Goal: Transaction & Acquisition: Purchase product/service

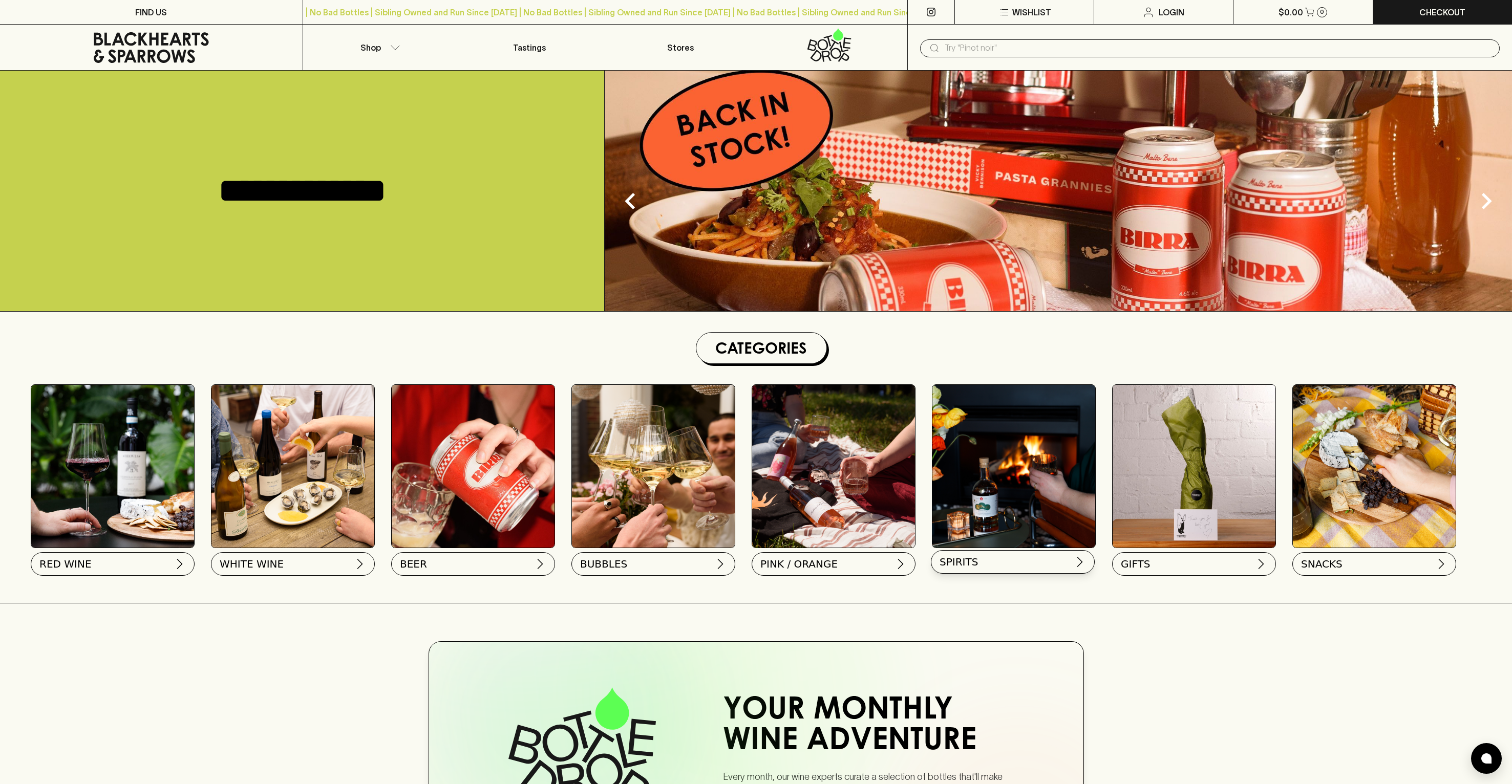
click at [931, 551] on button "SPIRITS" at bounding box center [1013, 562] width 164 height 23
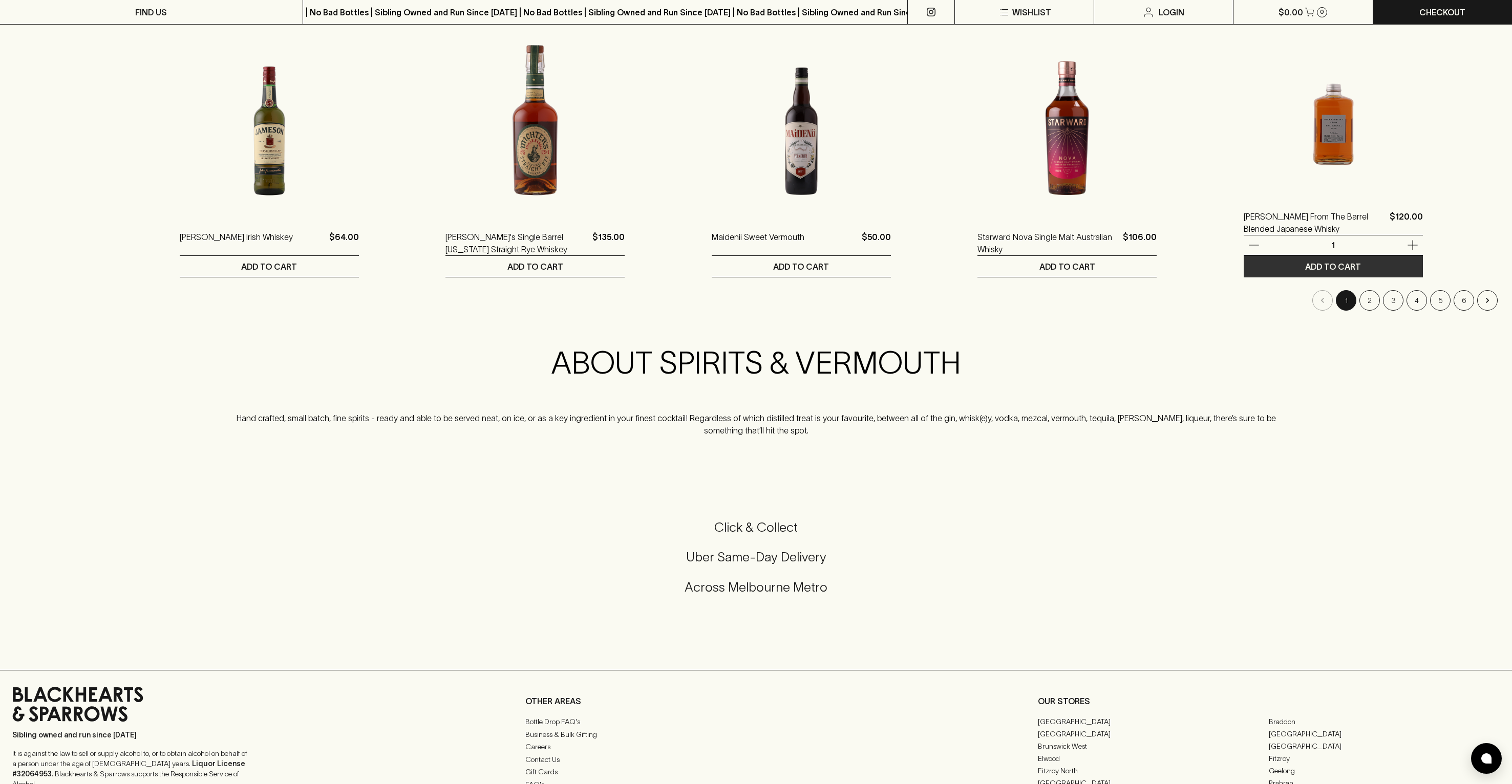
scroll to position [871, 0]
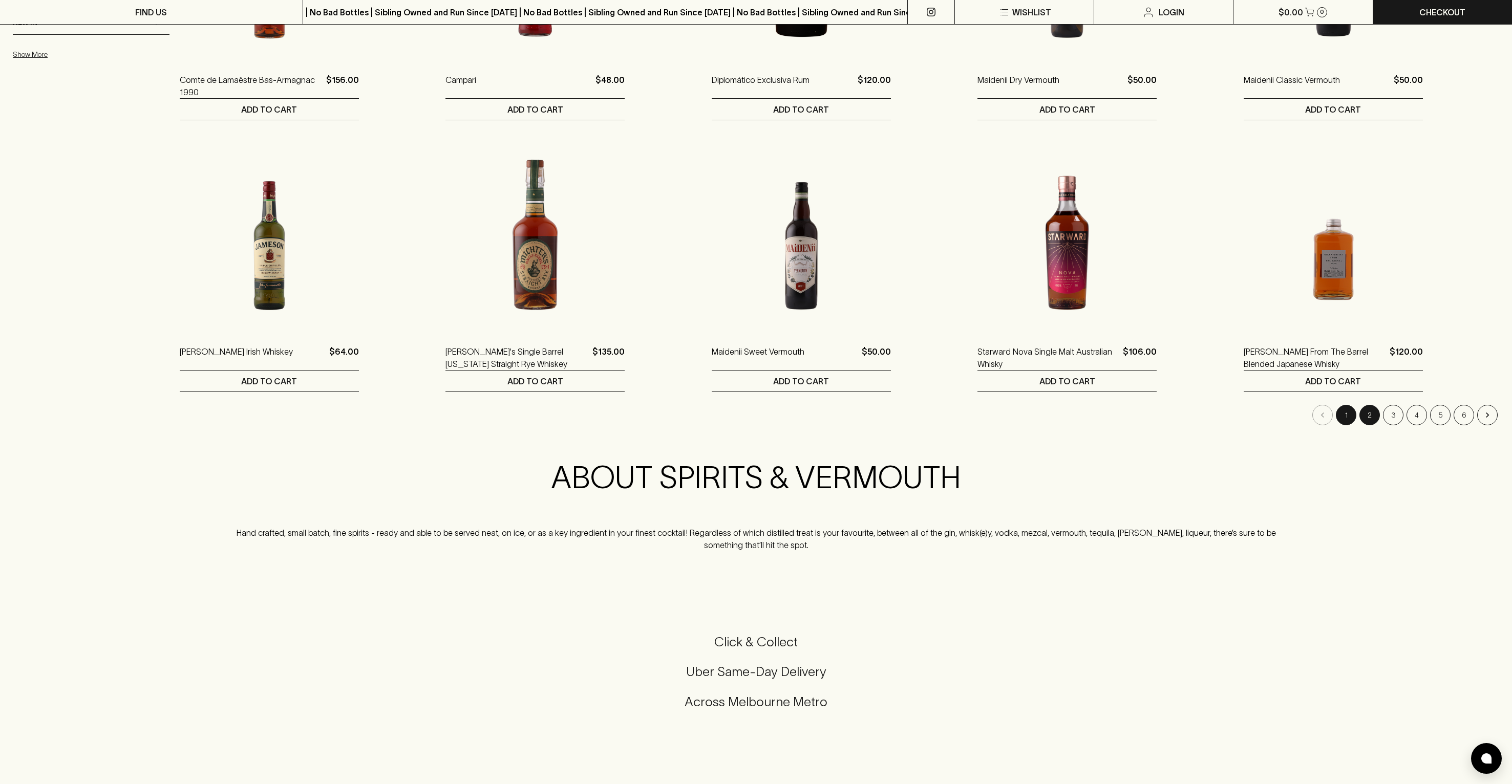
click at [1364, 405] on button "2" at bounding box center [1370, 415] width 20 height 20
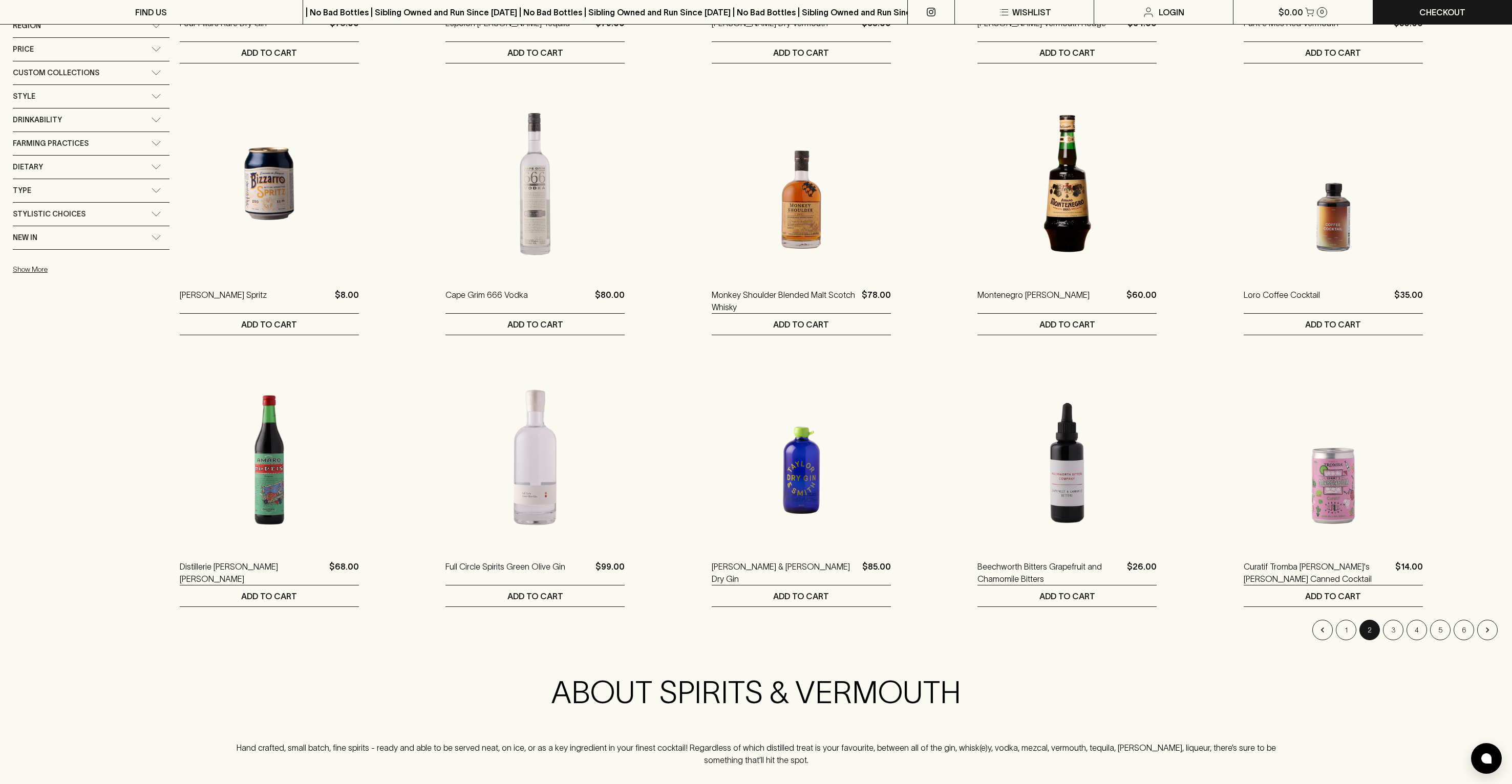
scroll to position [812, 0]
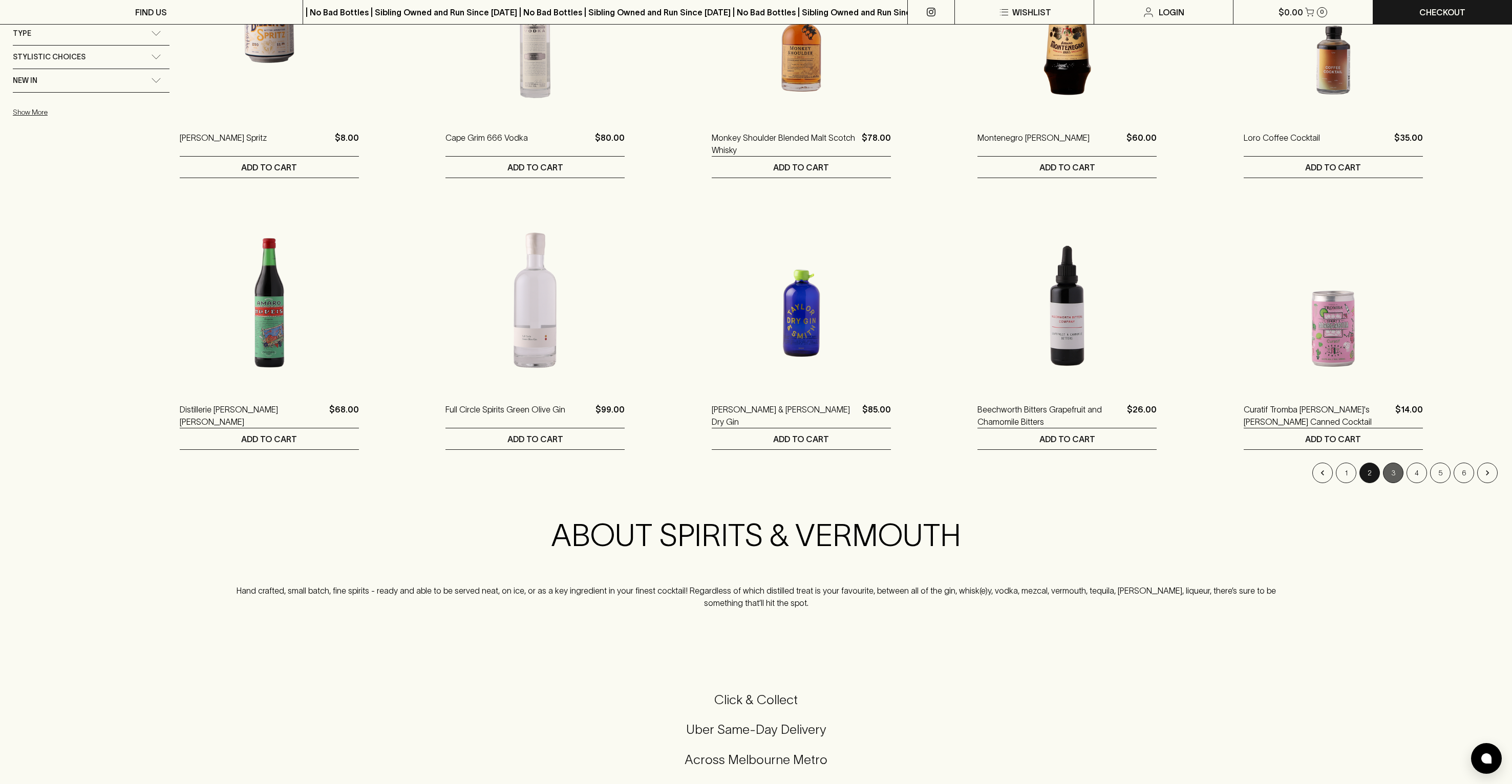
click at [1390, 463] on button "3" at bounding box center [1393, 473] width 20 height 20
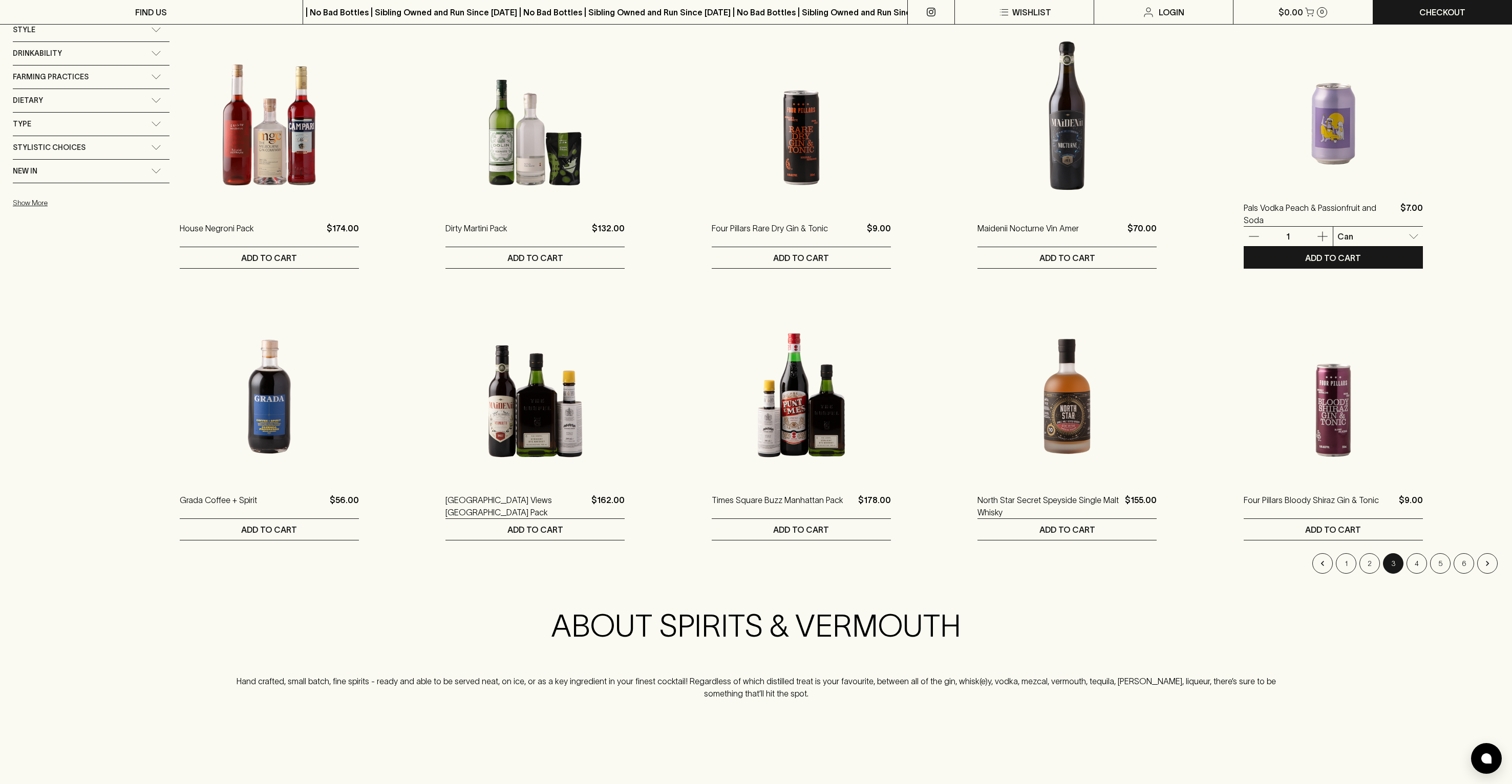
scroll to position [874, 0]
